Goal: Task Accomplishment & Management: Complete application form

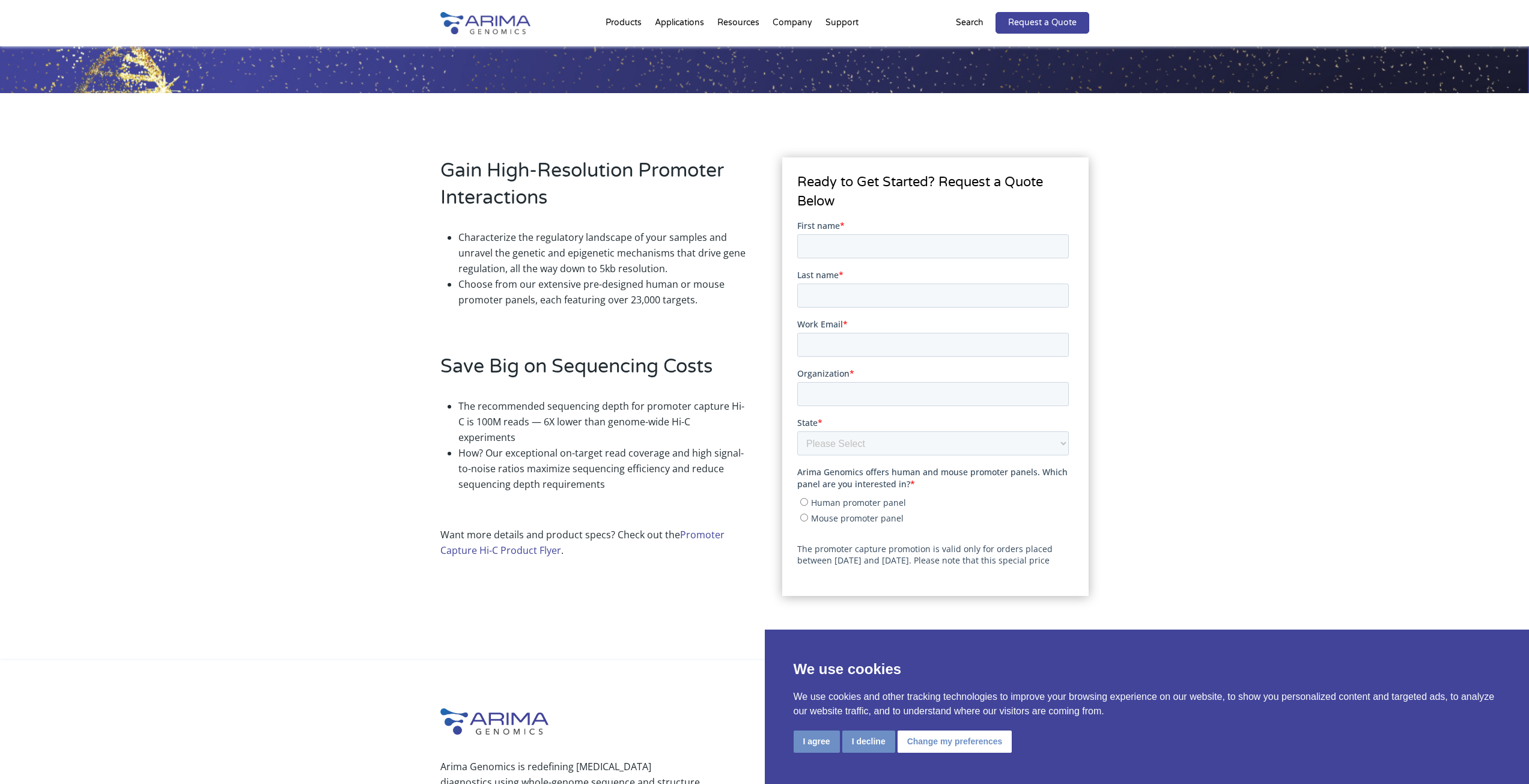
scroll to position [192, 0]
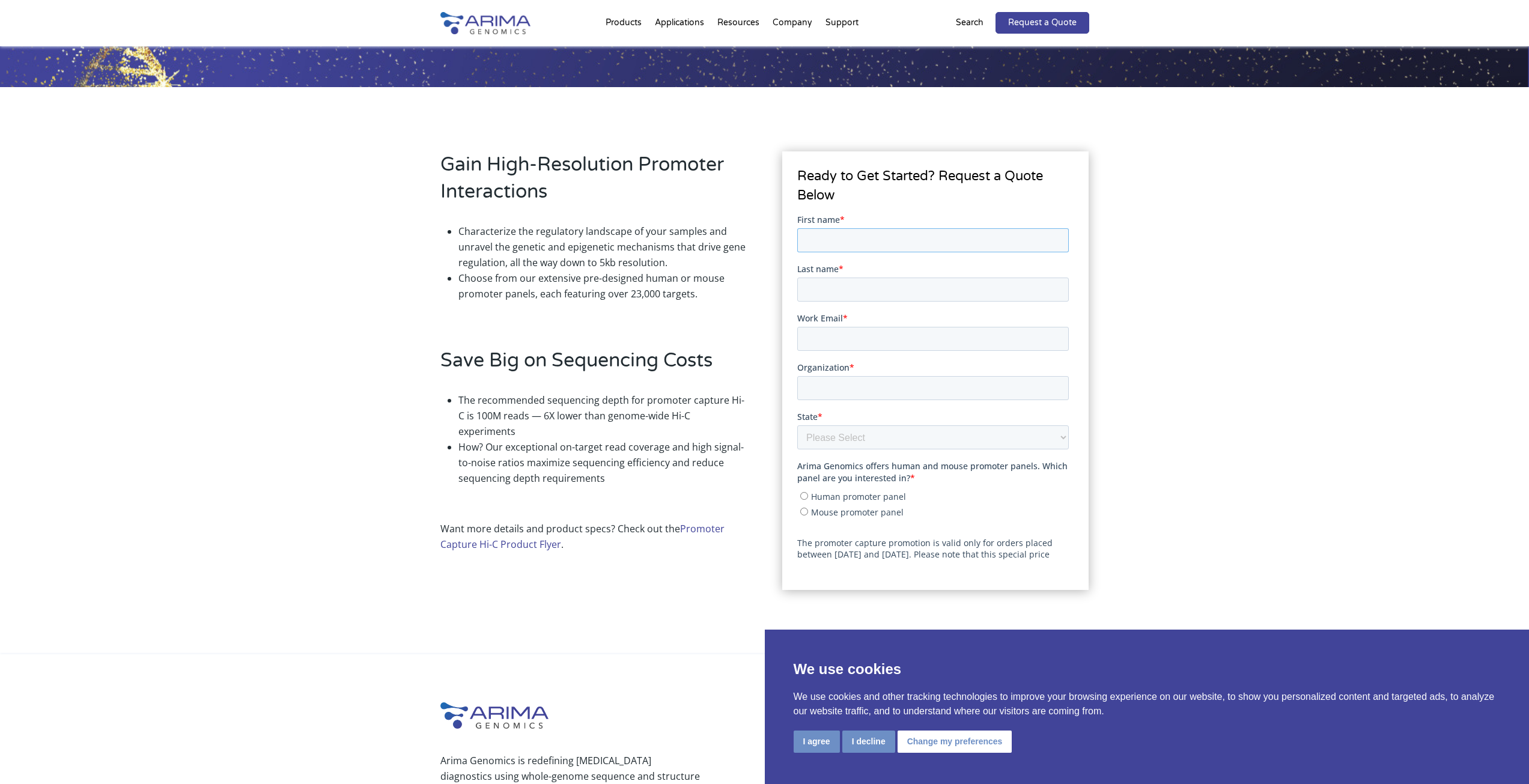
click at [842, 241] on input "First name *" at bounding box center [933, 239] width 272 height 24
type input "[PERSON_NAME]"
click at [998, 277] on input "Last name *" at bounding box center [933, 288] width 272 height 24
type input "[PERSON_NAME]"
click at [893, 326] on input "Work Email *" at bounding box center [933, 337] width 272 height 24
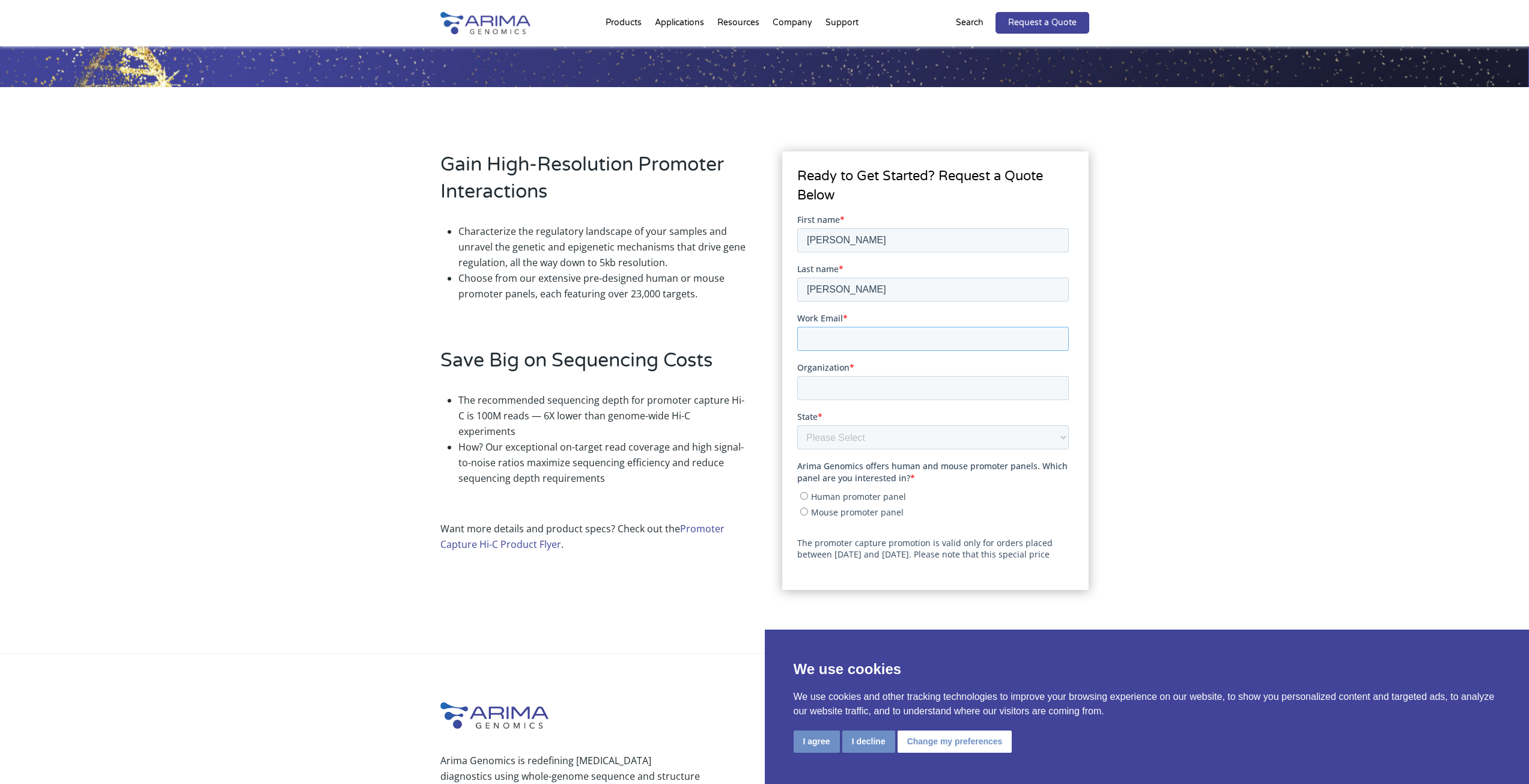
type input "[EMAIL_ADDRESS][DOMAIN_NAME]"
click at [893, 376] on input "Organization *" at bounding box center [933, 387] width 272 height 24
type input "MGH"
click at [1011, 425] on select "Please Select Other/Non-US [US_STATE] [US_STATE] [US_STATE] [US_STATE] [US_STAT…" at bounding box center [933, 436] width 272 height 24
select select "[US_STATE]"
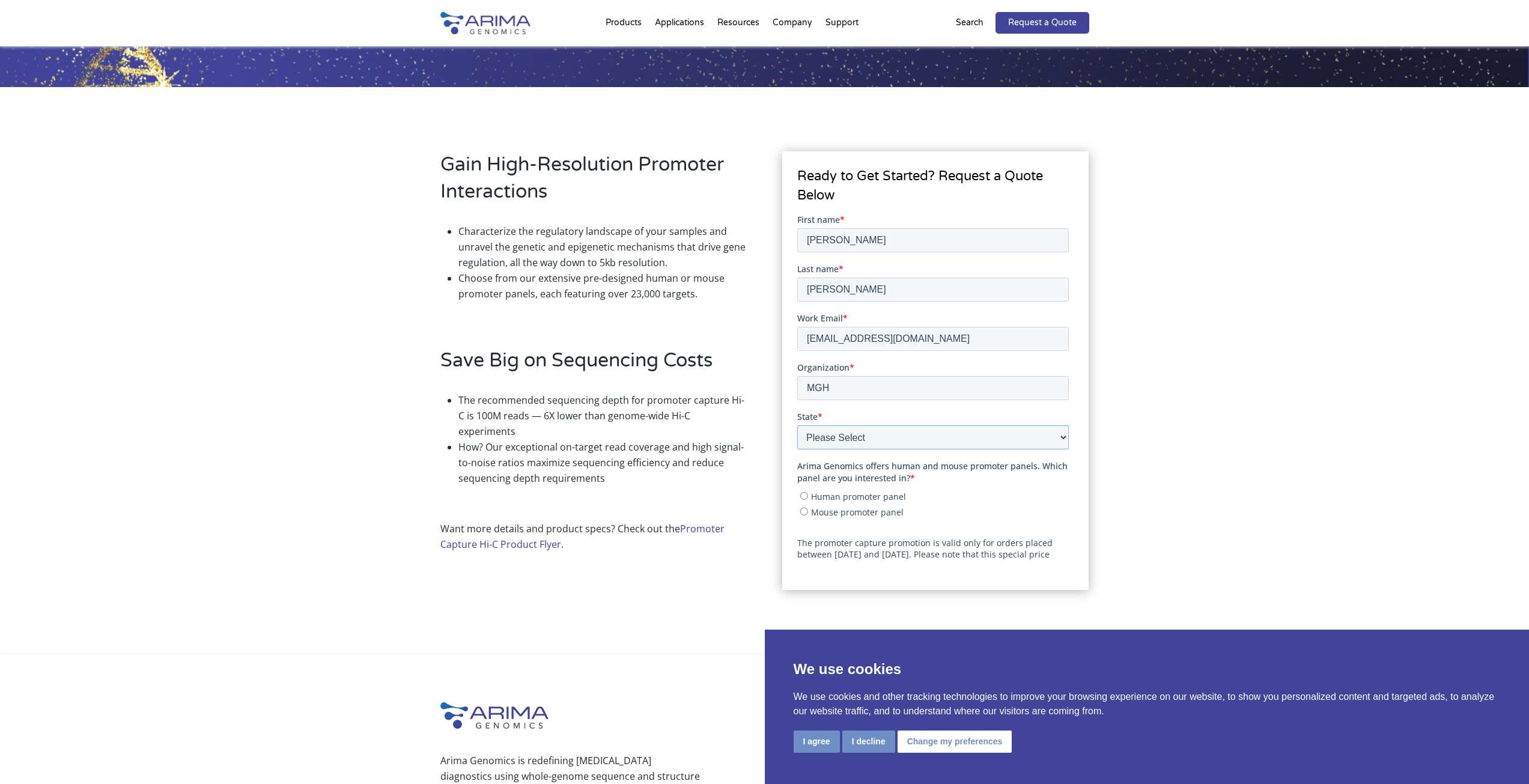
click at [797, 425] on select "Please Select Other/Non-US [US_STATE] [US_STATE] [US_STATE] [US_STATE] [US_STAT…" at bounding box center [933, 436] width 272 height 24
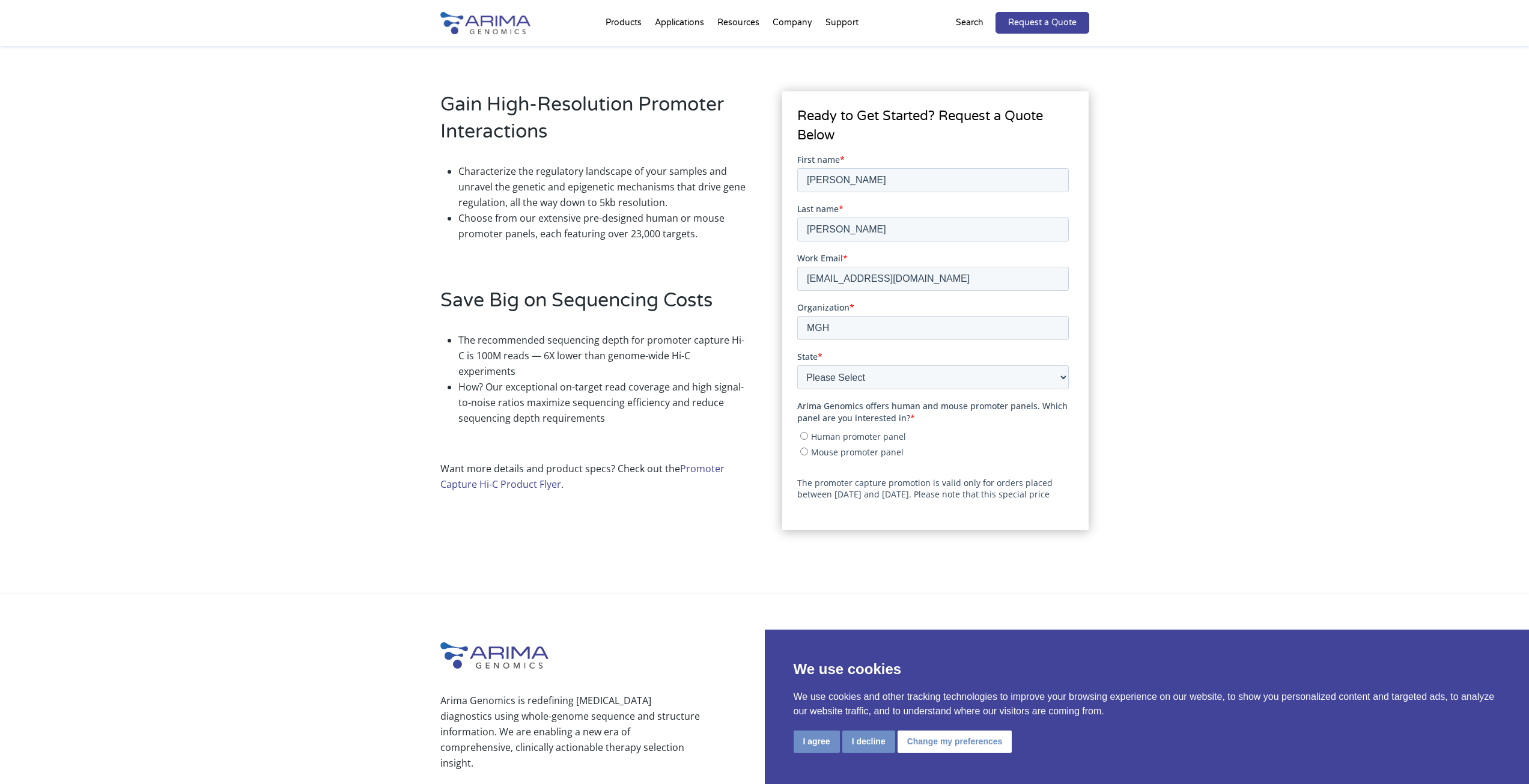
click at [876, 430] on span "Human promoter panel" at bounding box center [858, 435] width 95 height 11
click at [808, 431] on input "Human promoter panel" at bounding box center [804, 434] width 8 height 8
radio input "true"
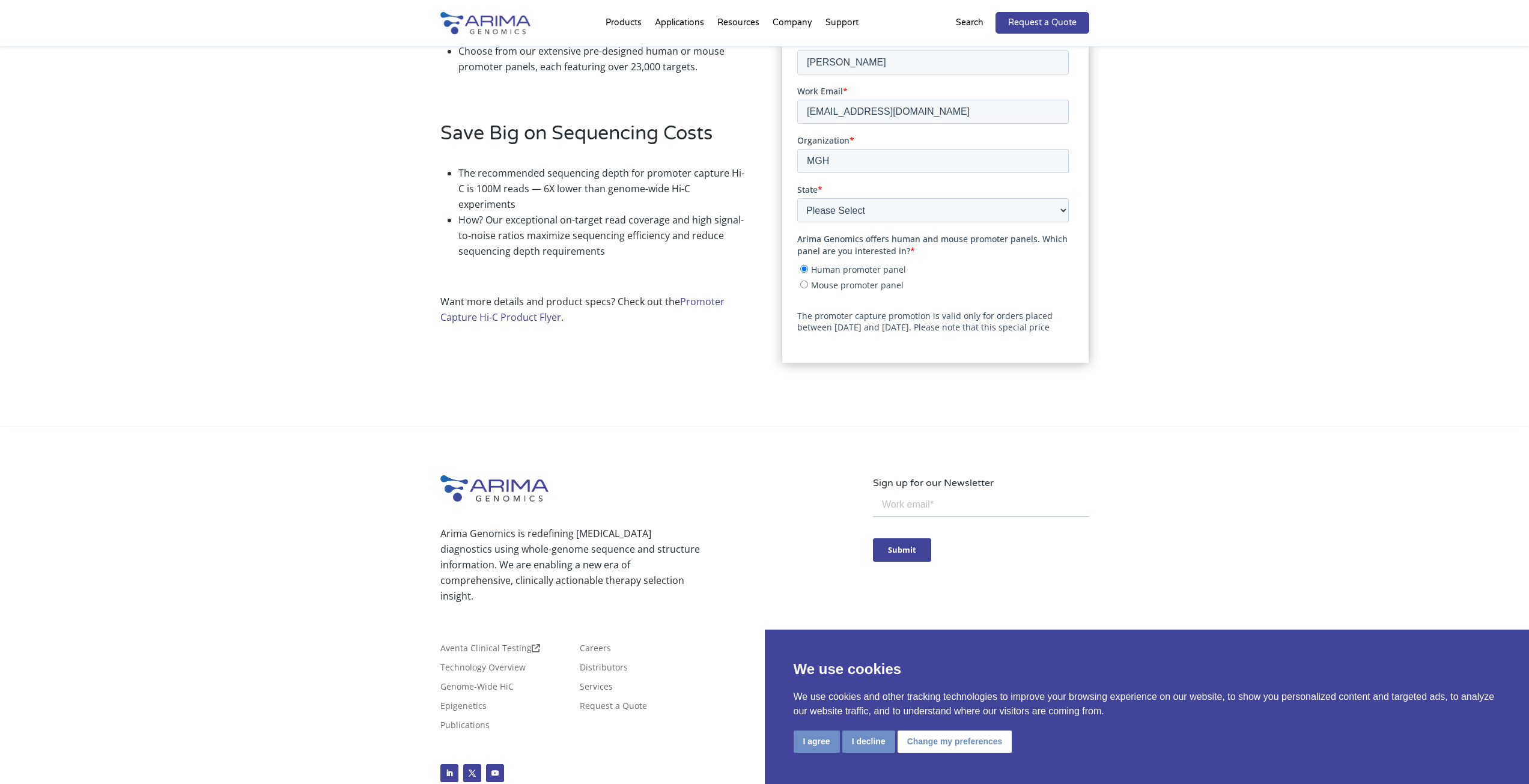
scroll to position [433, 0]
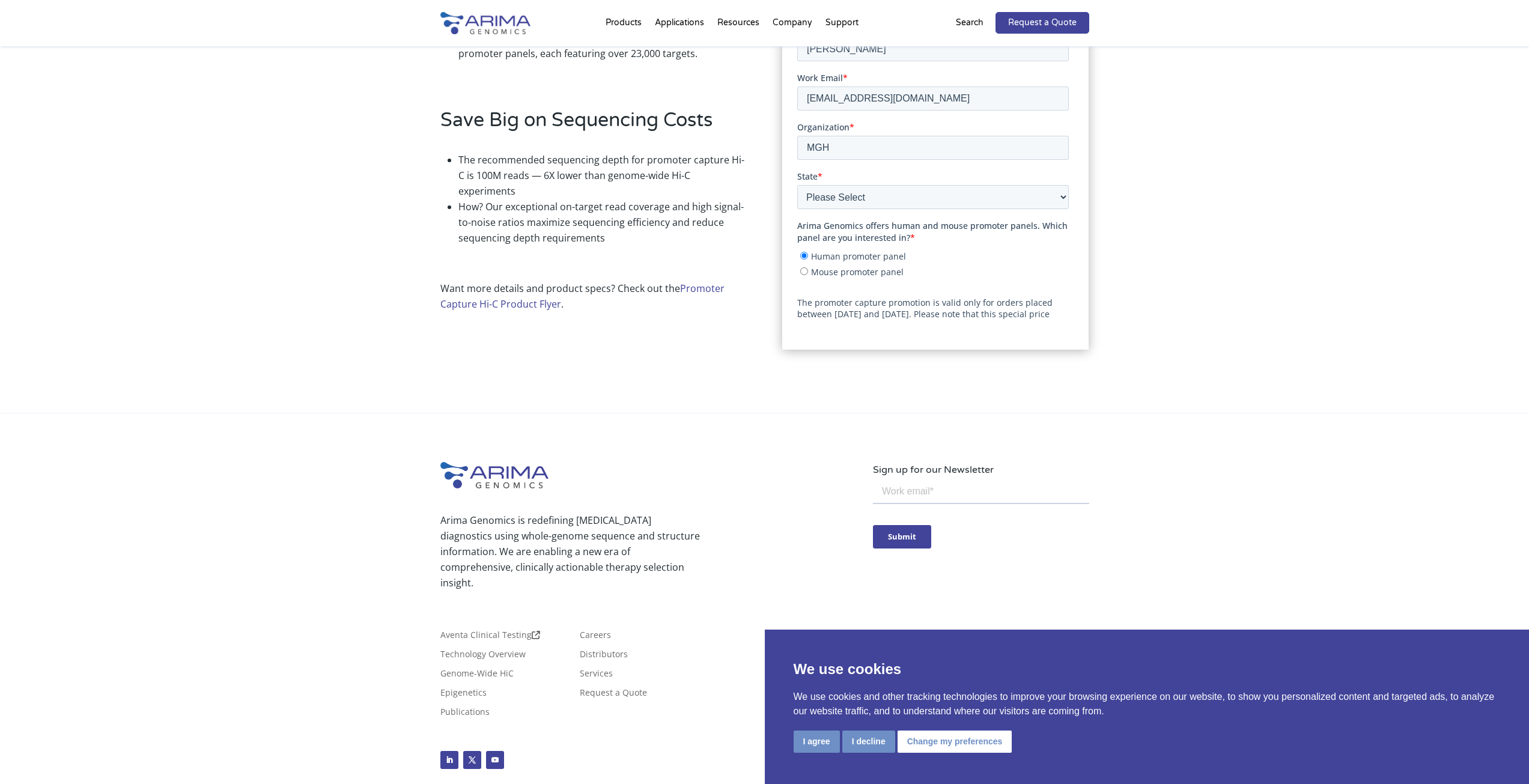
click at [848, 360] on input "Request a Quote" at bounding box center [850, 372] width 106 height 24
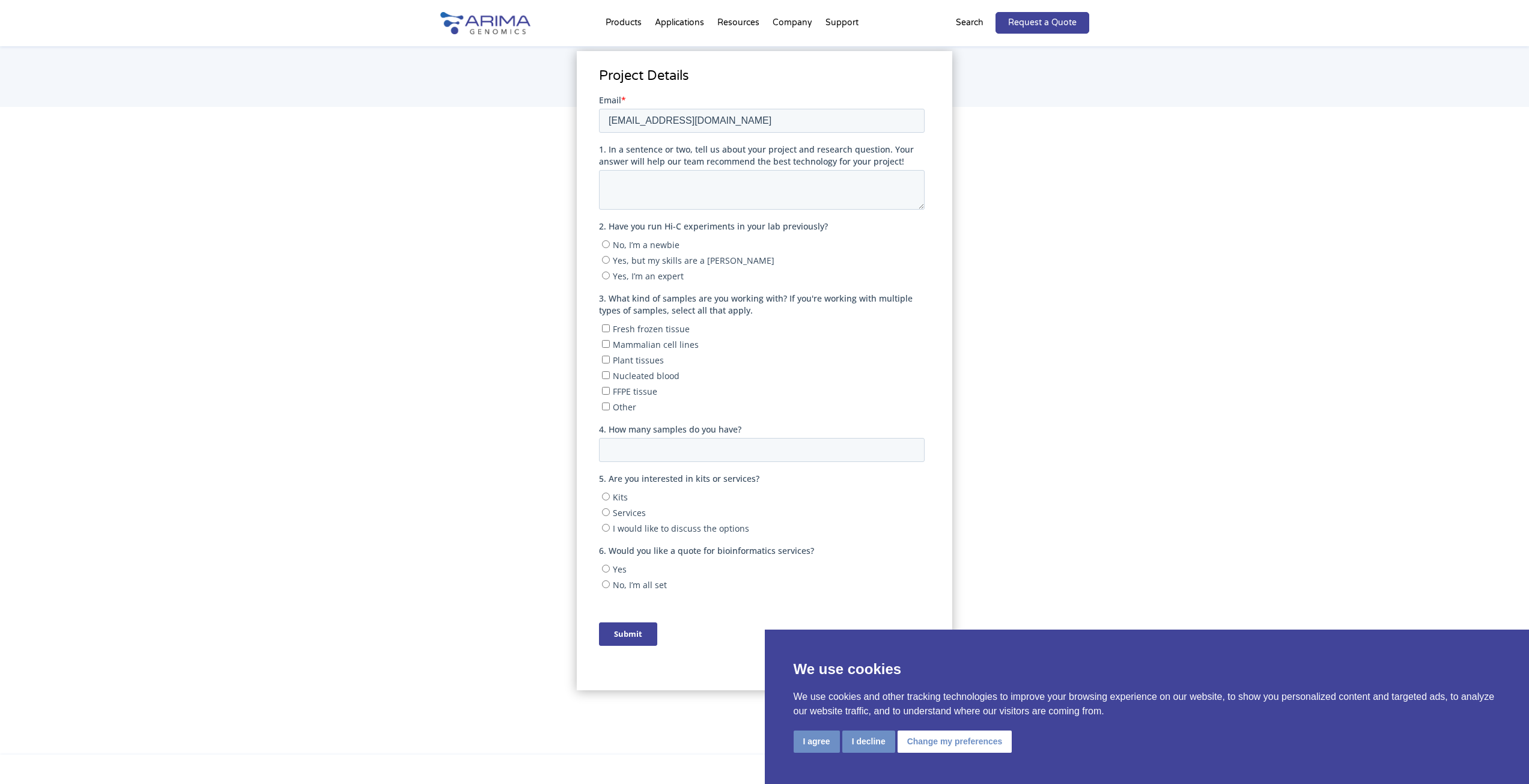
scroll to position [192, 0]
click at [619, 239] on span "No, I’m a newbie" at bounding box center [646, 239] width 66 height 11
click at [610, 239] on input "No, I’m a newbie" at bounding box center [606, 238] width 8 height 8
radio input "true"
click at [671, 341] on span "Mammalian cell lines" at bounding box center [656, 338] width 86 height 11
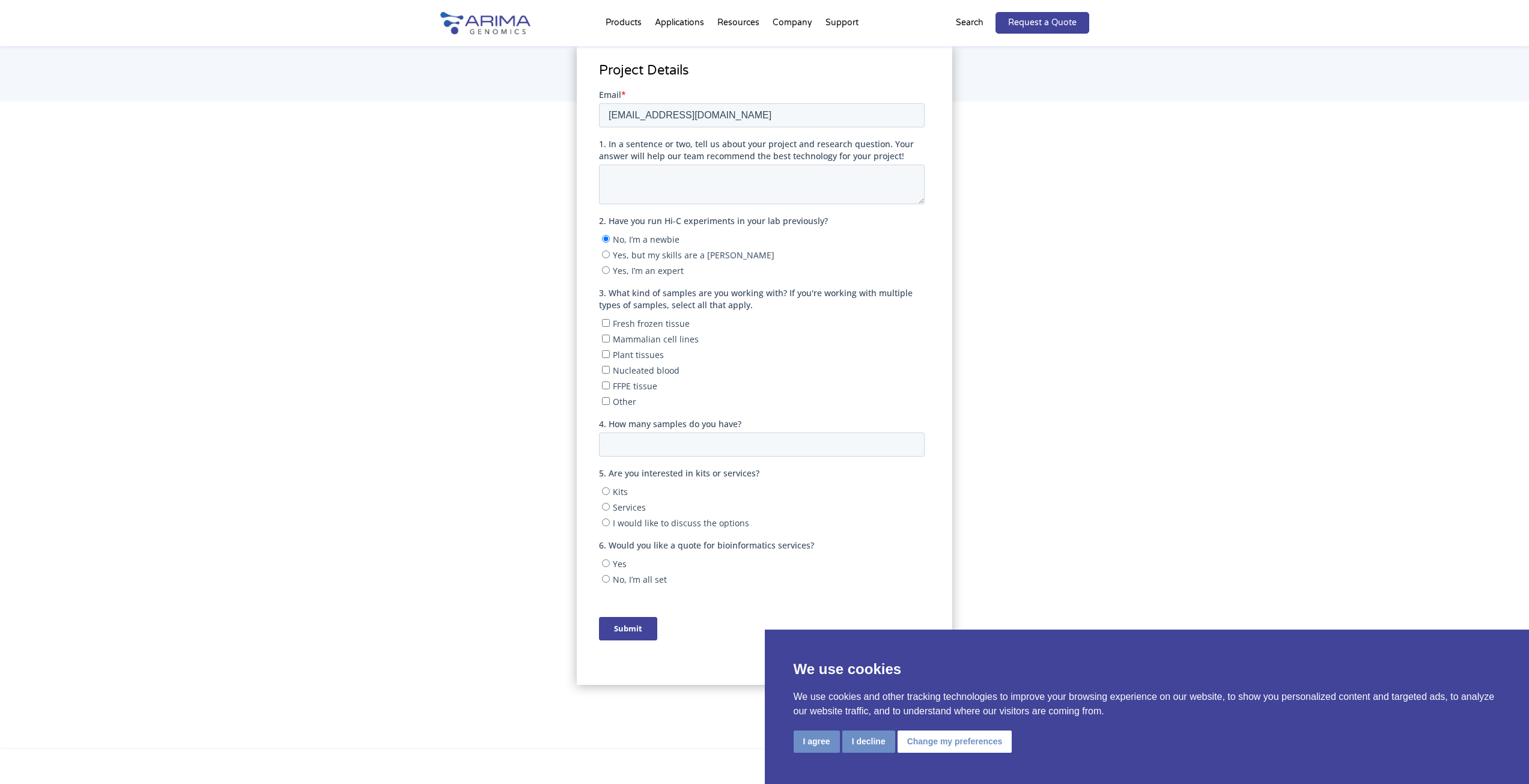
click at [610, 341] on input "Mammalian cell lines" at bounding box center [606, 337] width 8 height 8
checkbox input "true"
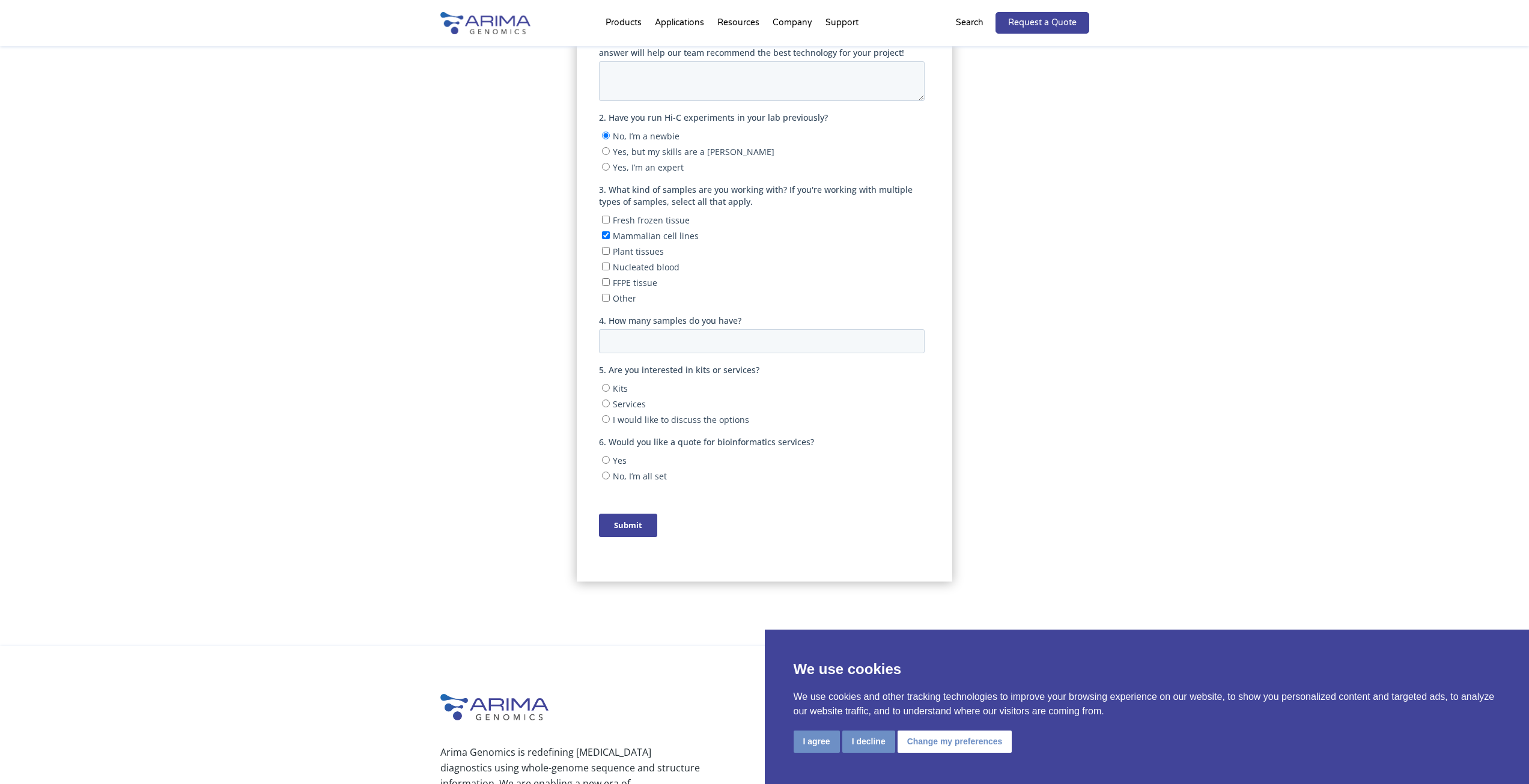
scroll to position [312, 0]
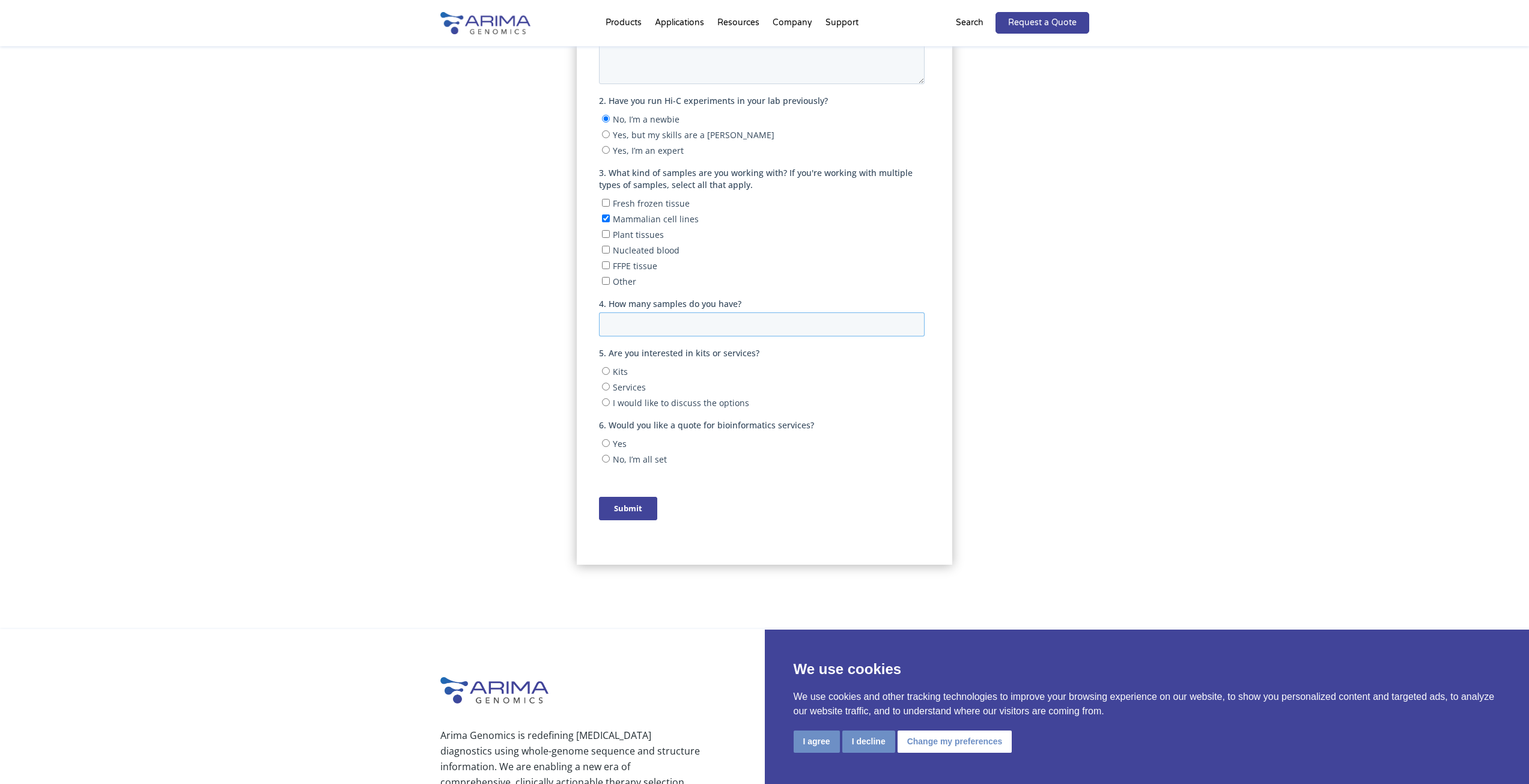
click at [669, 321] on input "4. How many samples do you have?" at bounding box center [761, 323] width 326 height 24
type input "8"
click at [613, 374] on span "Kits" at bounding box center [620, 371] width 15 height 11
click at [610, 374] on input "Kits" at bounding box center [606, 371] width 8 height 8
radio input "true"
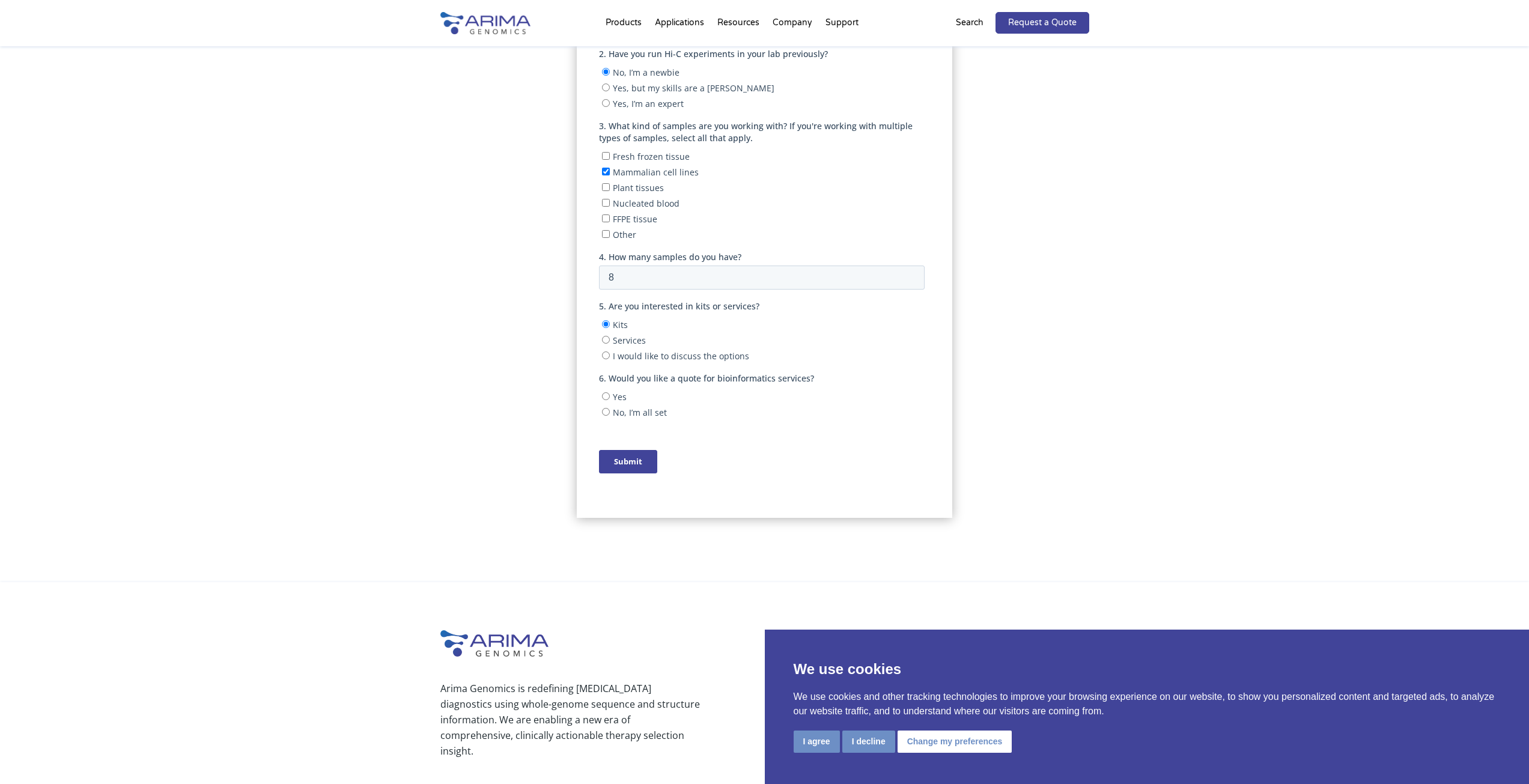
scroll to position [433, 0]
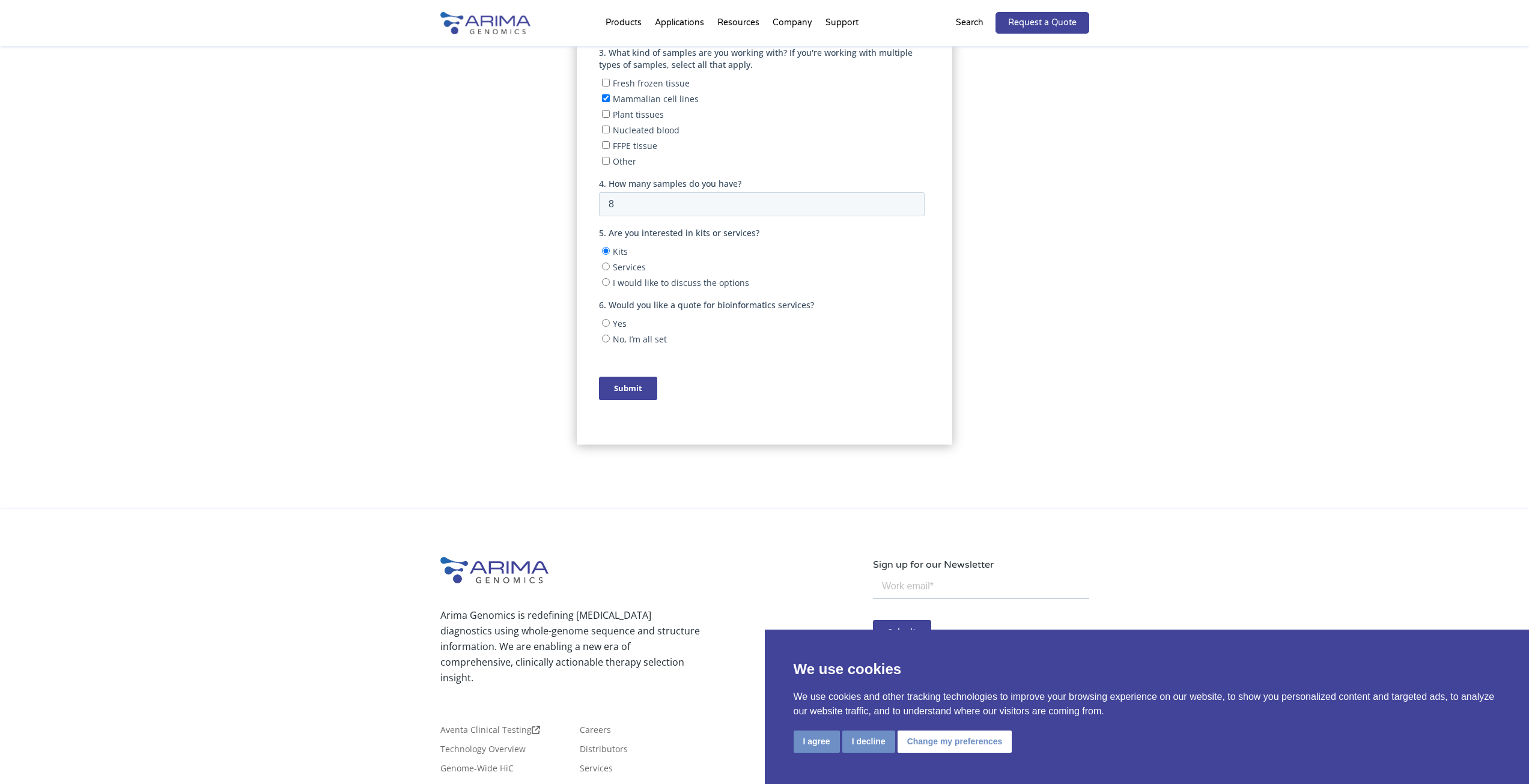
click at [602, 320] on input "Yes" at bounding box center [606, 323] width 8 height 8
radio input "true"
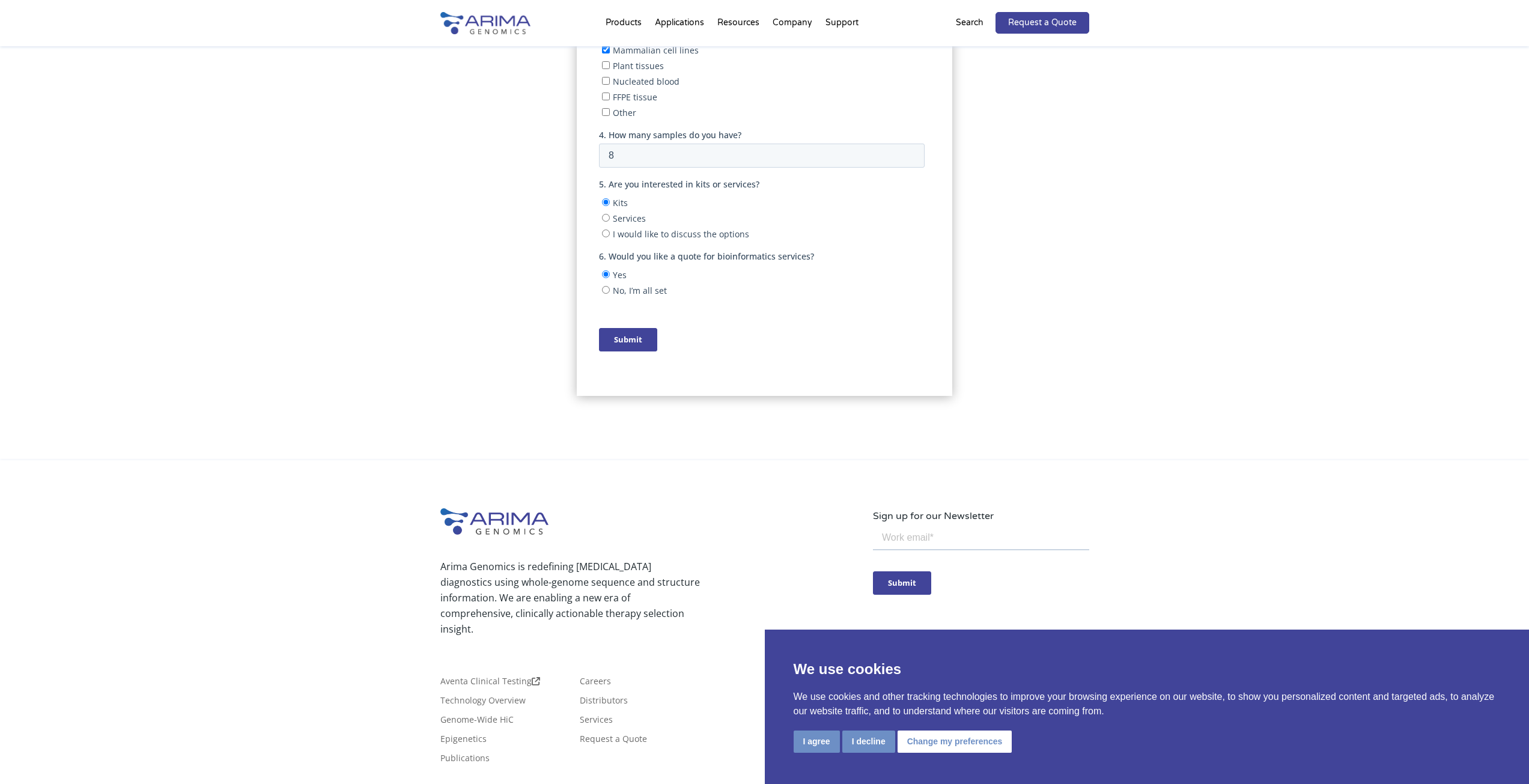
scroll to position [552, 0]
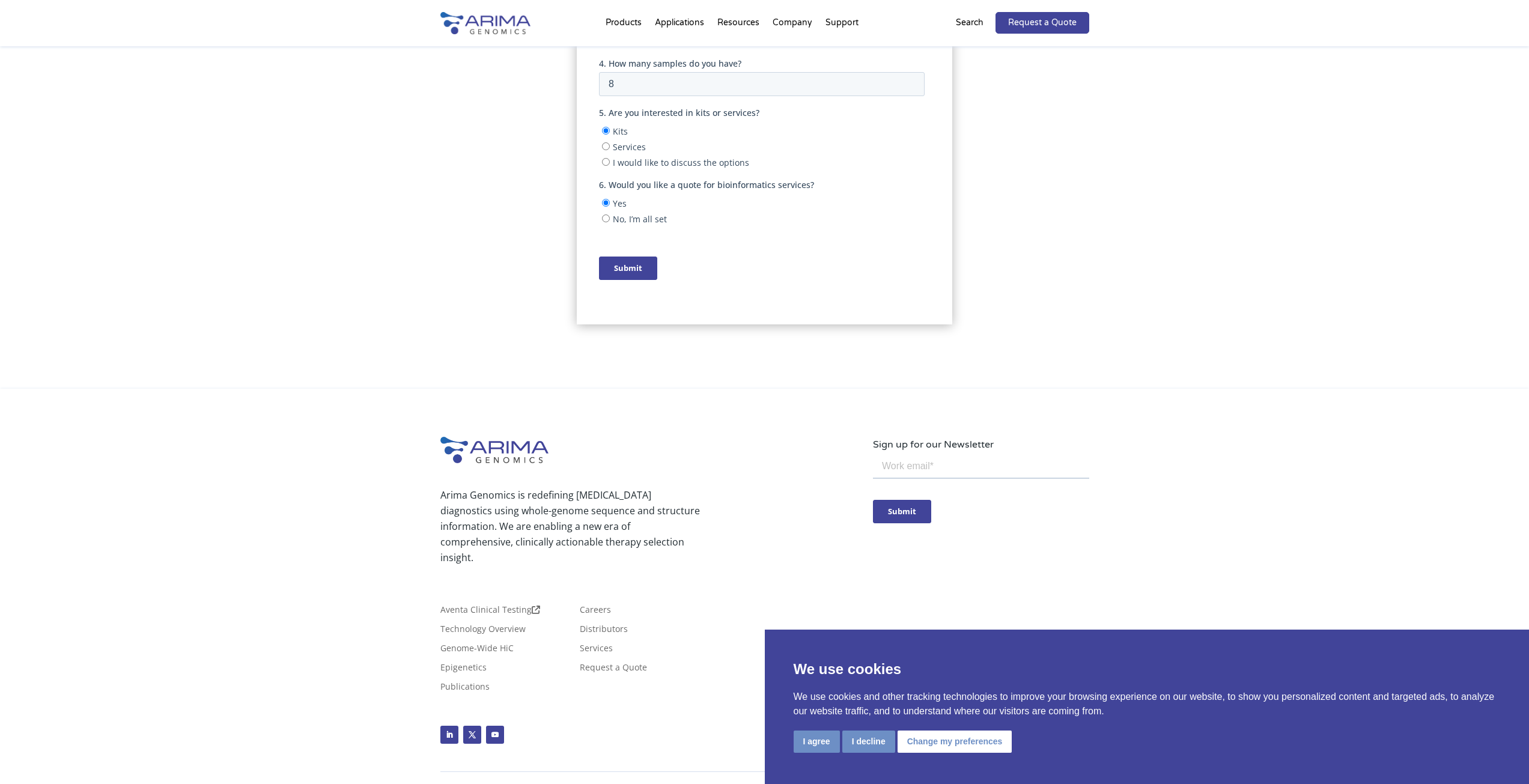
click at [636, 266] on input "Submit" at bounding box center [628, 267] width 59 height 24
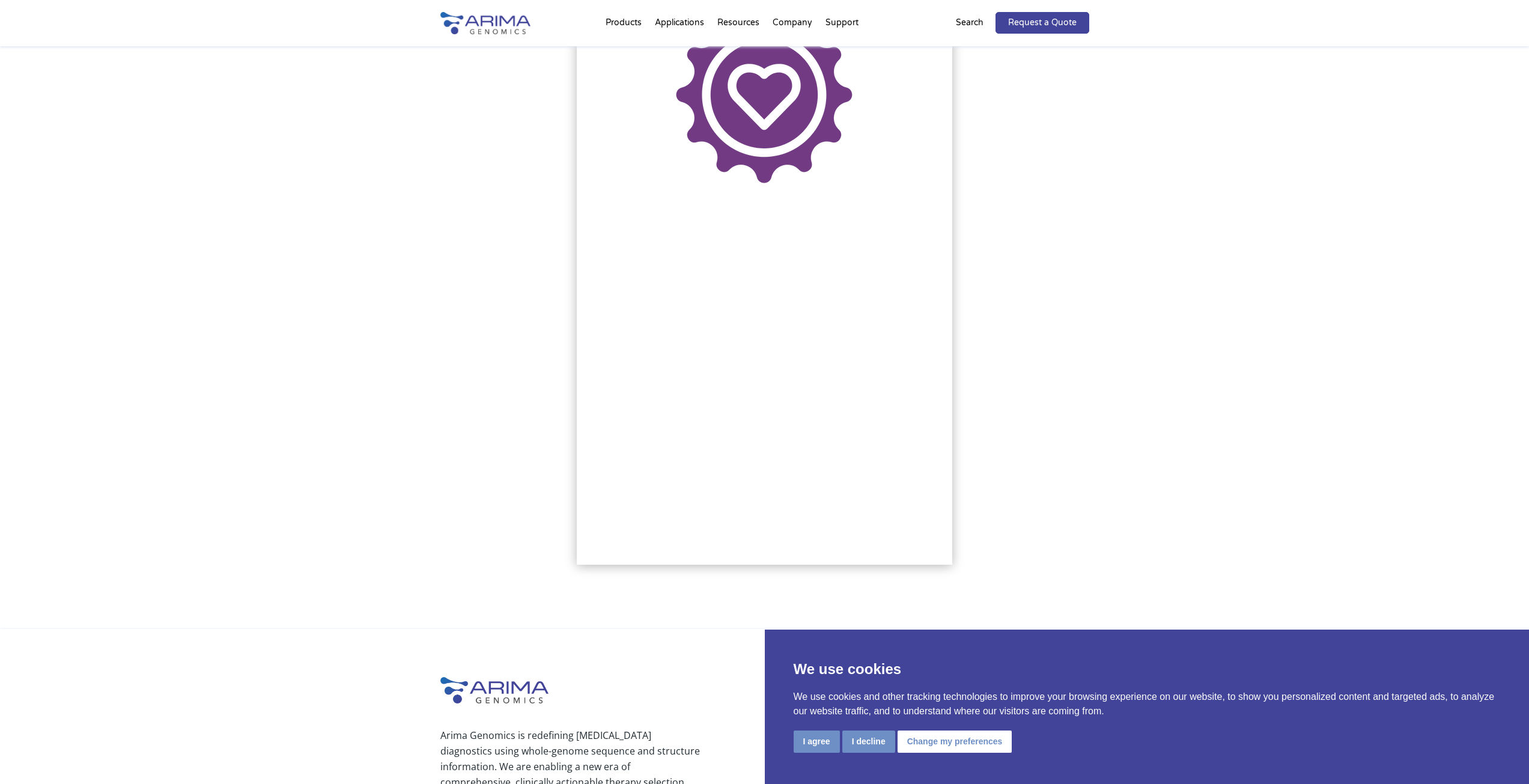
scroll to position [12, 0]
